Goal: Contribute content: Add original content to the website for others to see

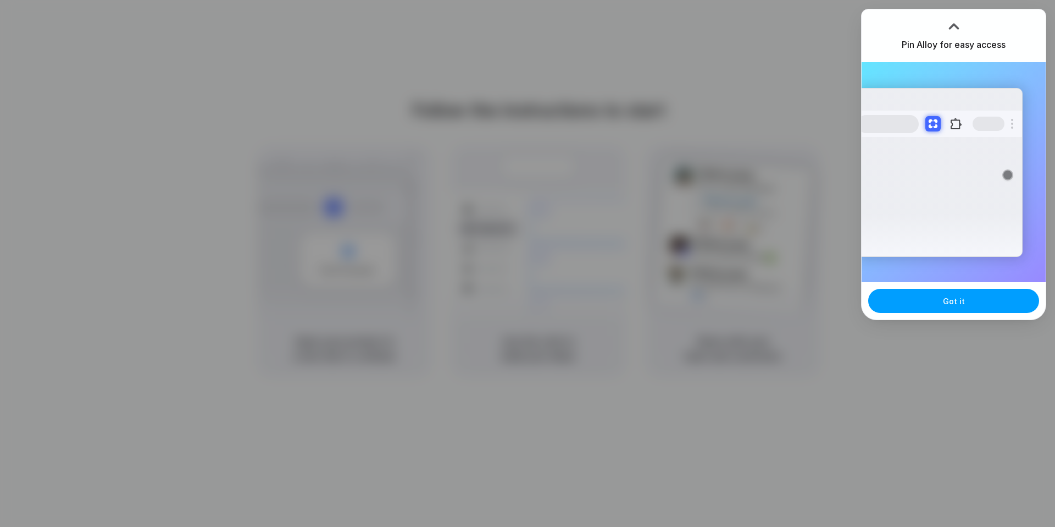
click at [955, 308] on button "Got it" at bounding box center [953, 301] width 171 height 24
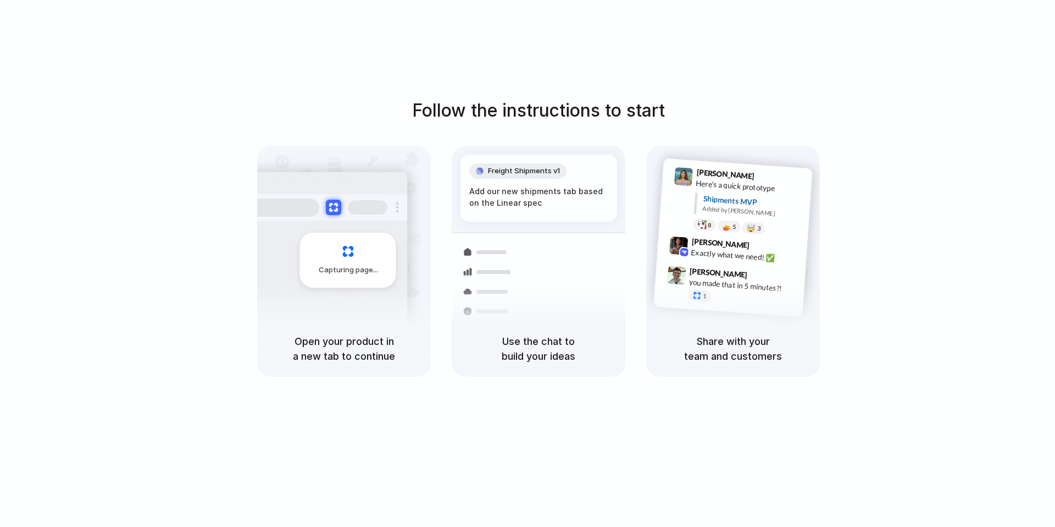
click at [630, 39] on div "Follow the instructions to start Capturing page Open your product in a new tab …" at bounding box center [538, 274] width 1077 height 549
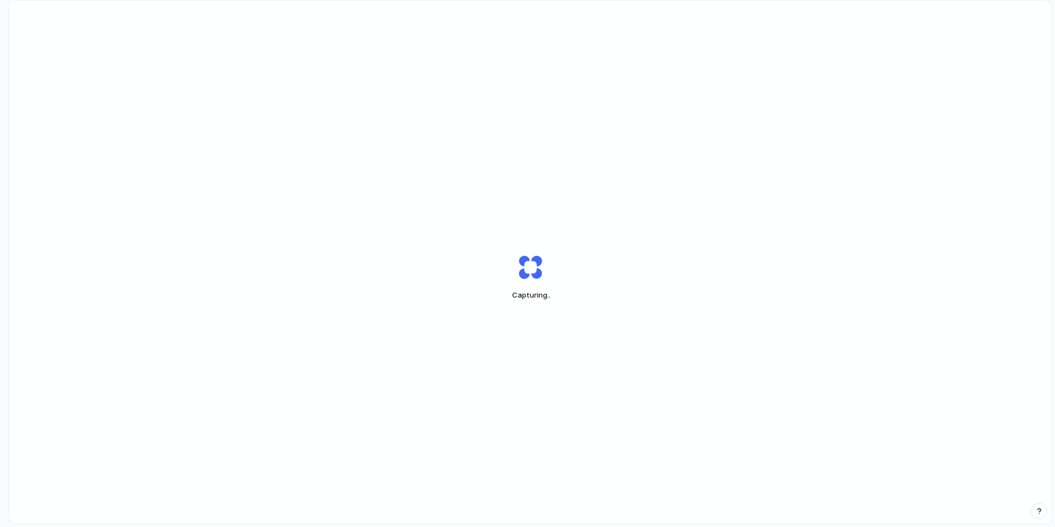
click at [618, 380] on div "Capturing .." at bounding box center [530, 277] width 1042 height 553
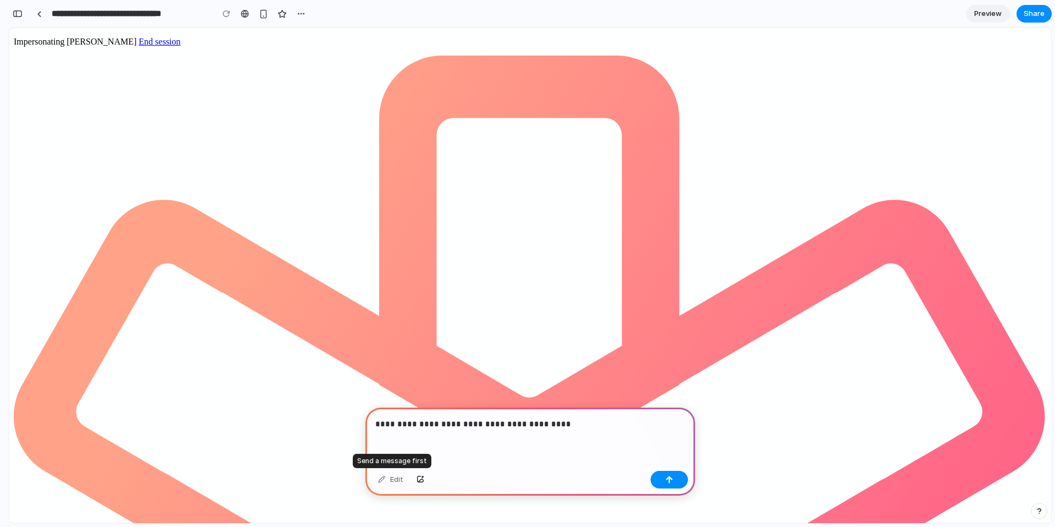
click at [383, 478] on div "Edit" at bounding box center [391, 480] width 36 height 18
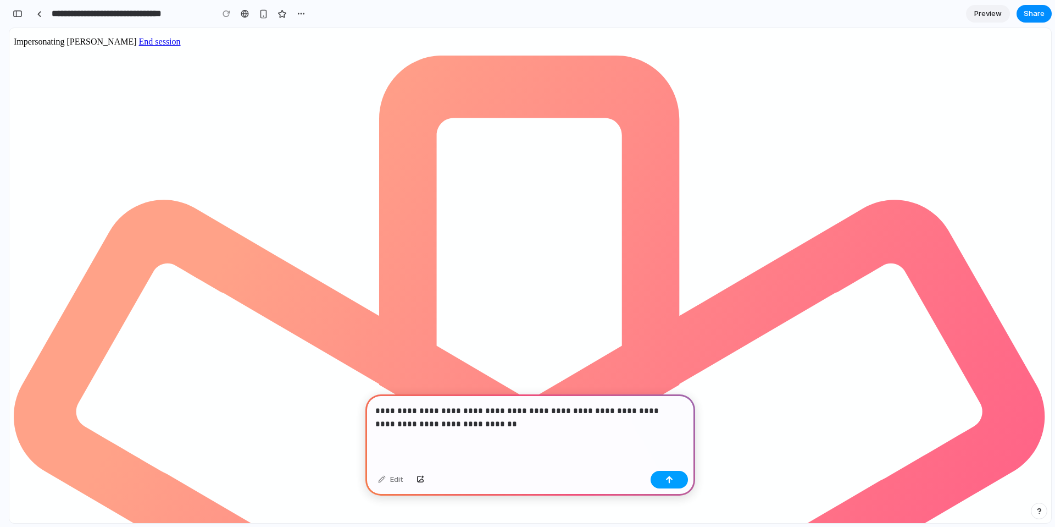
click at [677, 482] on button "button" at bounding box center [669, 480] width 37 height 18
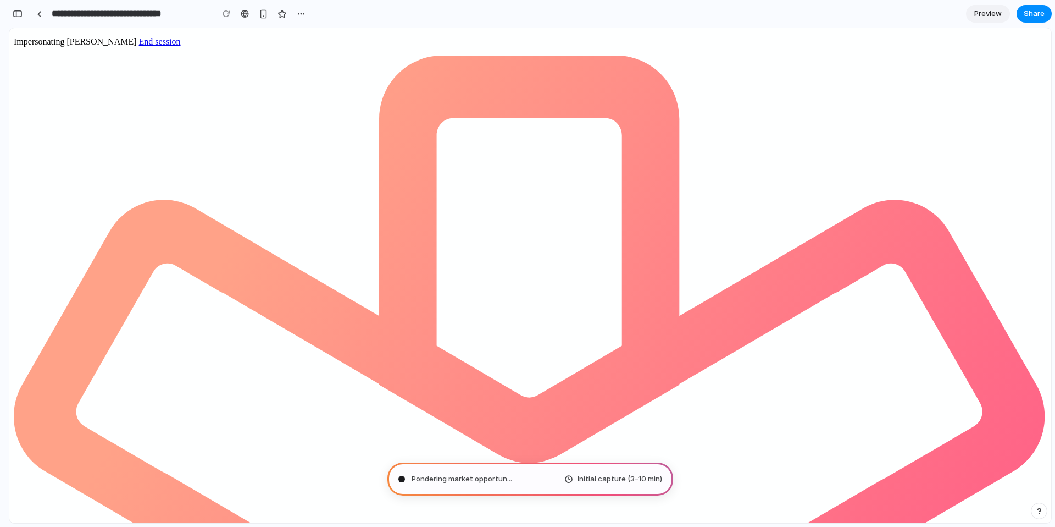
type input "**********"
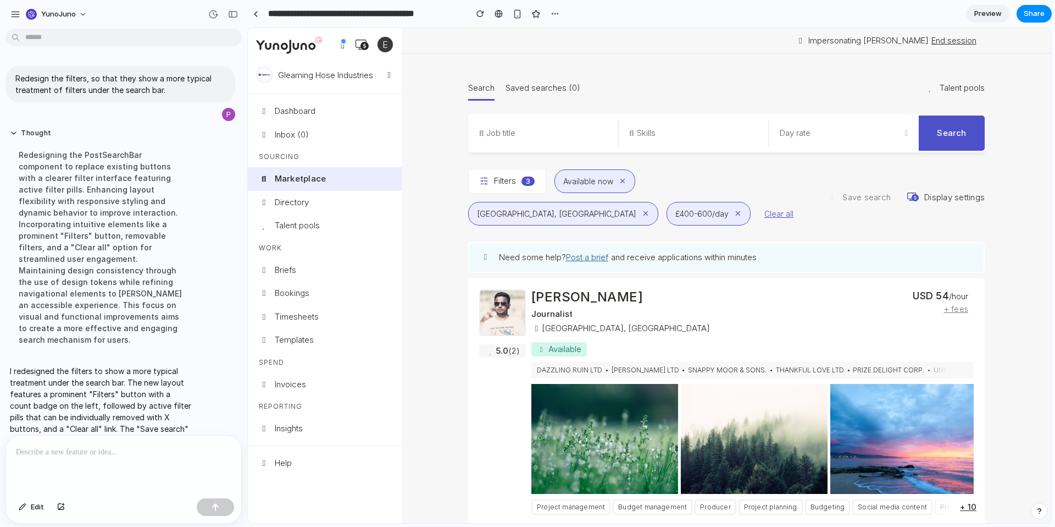
scroll to position [26, 0]
